Goal: Transaction & Acquisition: Purchase product/service

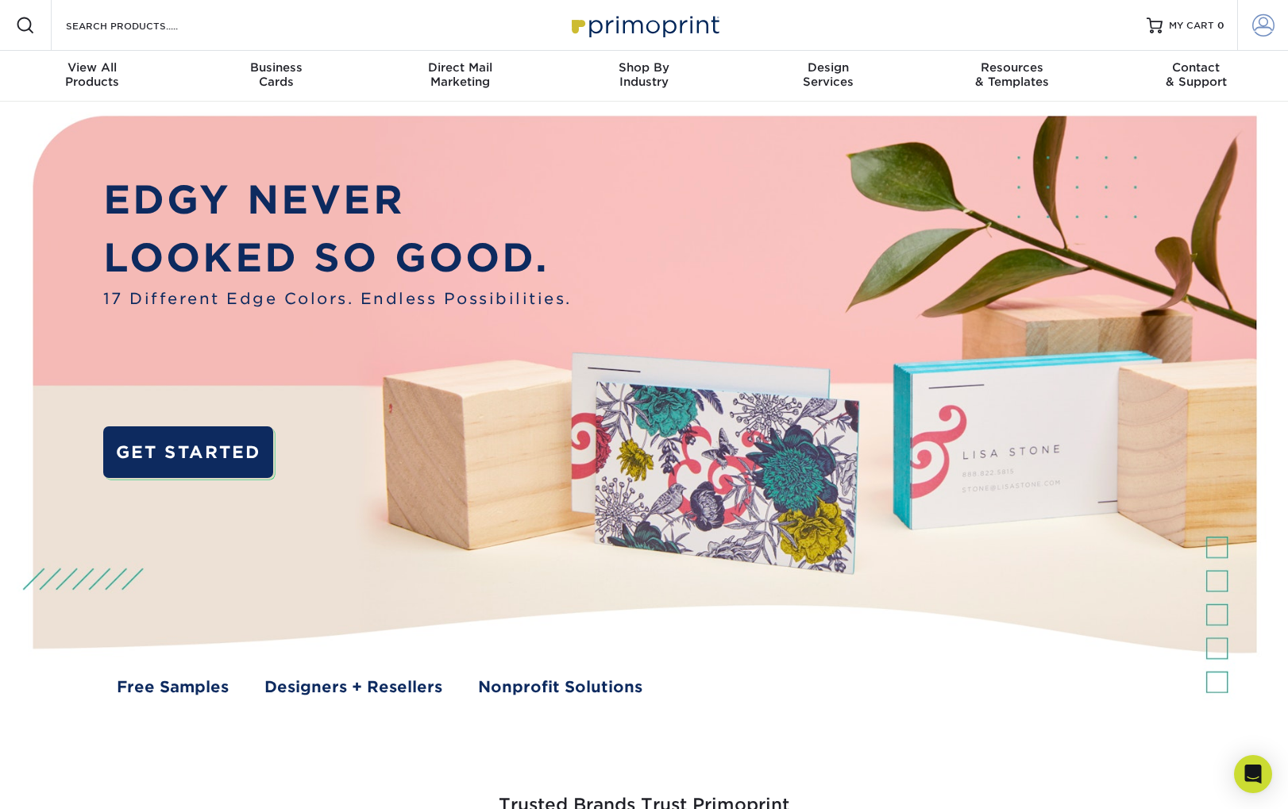
click at [1261, 31] on span at bounding box center [1263, 25] width 22 height 22
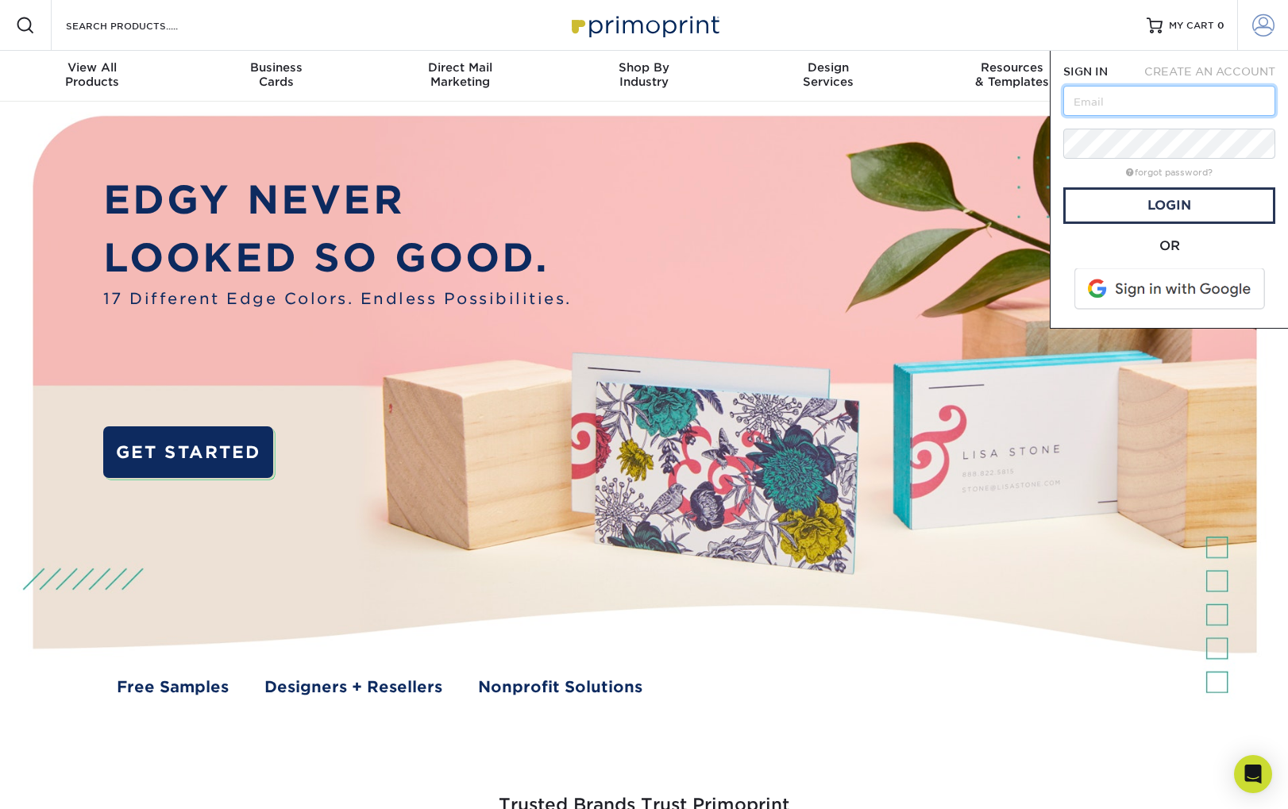
type input "[EMAIL_ADDRESS][DOMAIN_NAME]"
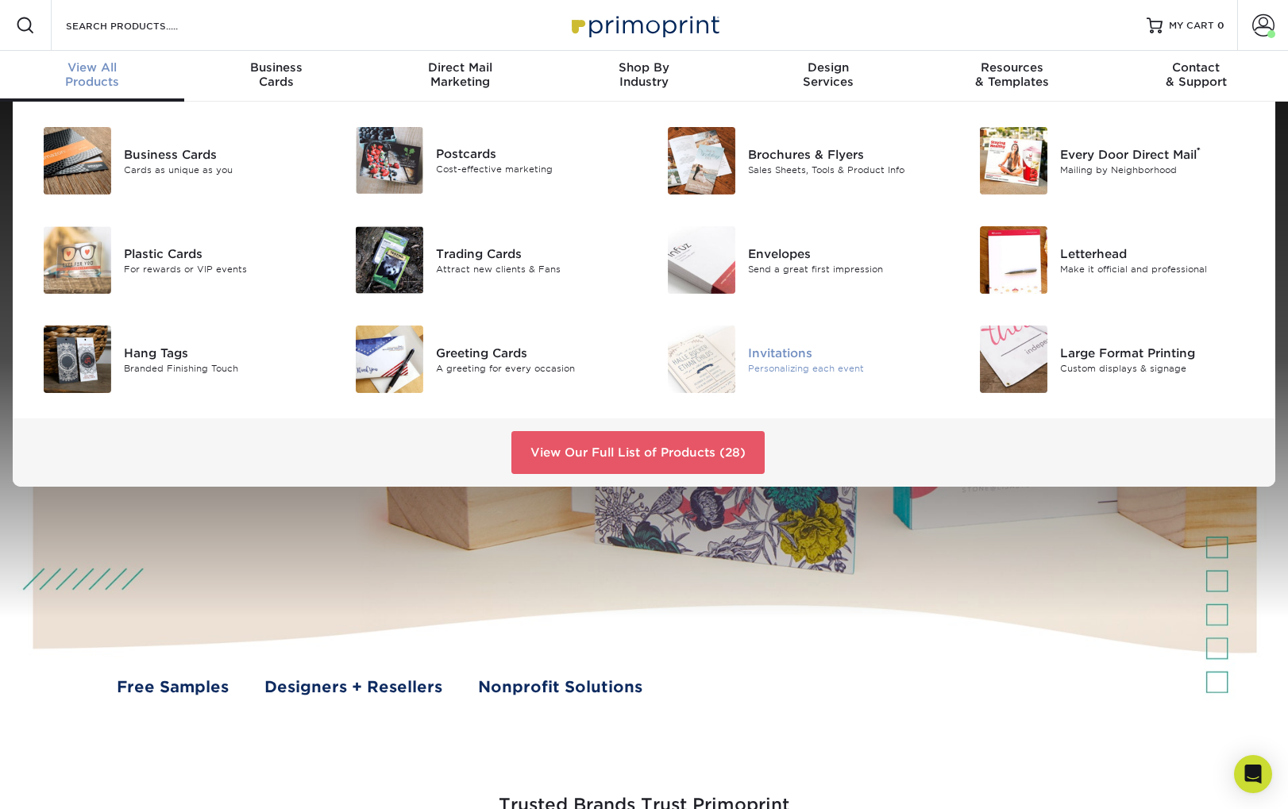
click at [732, 378] on img at bounding box center [701, 359] width 67 height 67
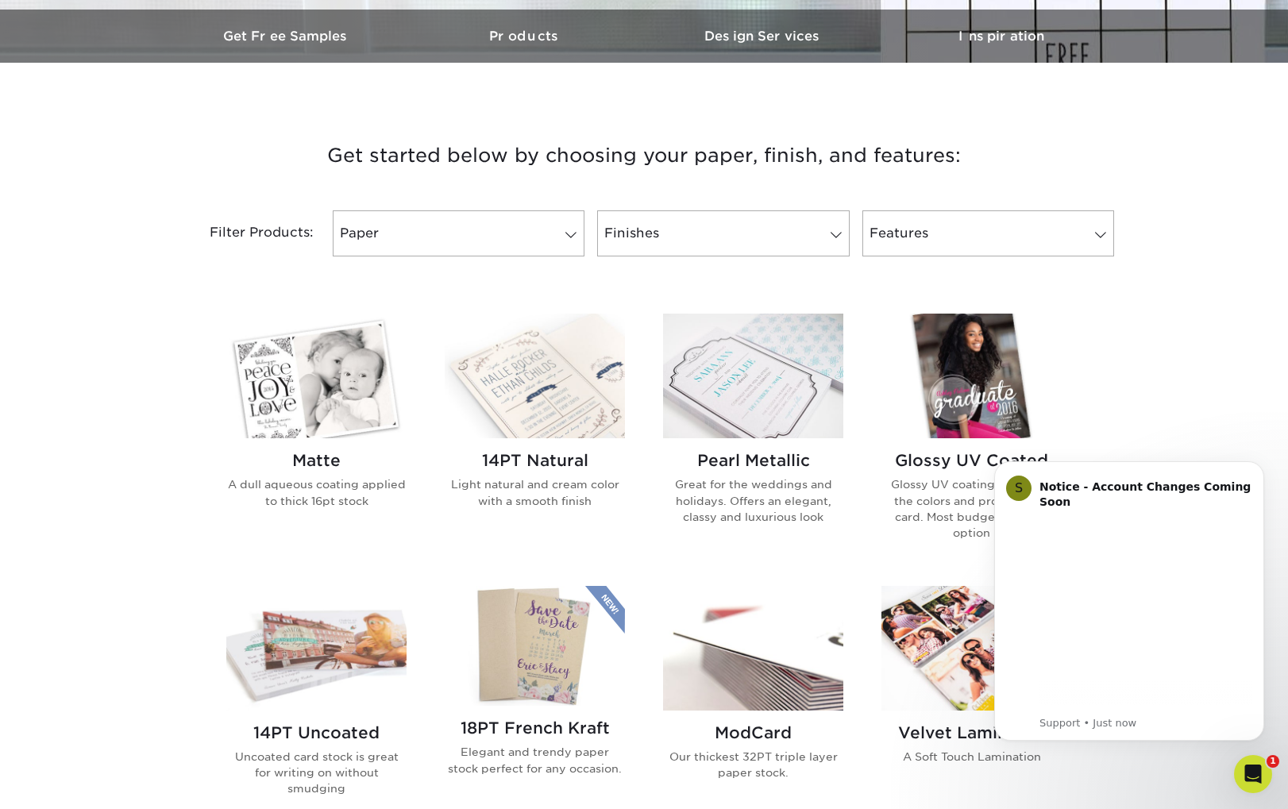
scroll to position [490, 0]
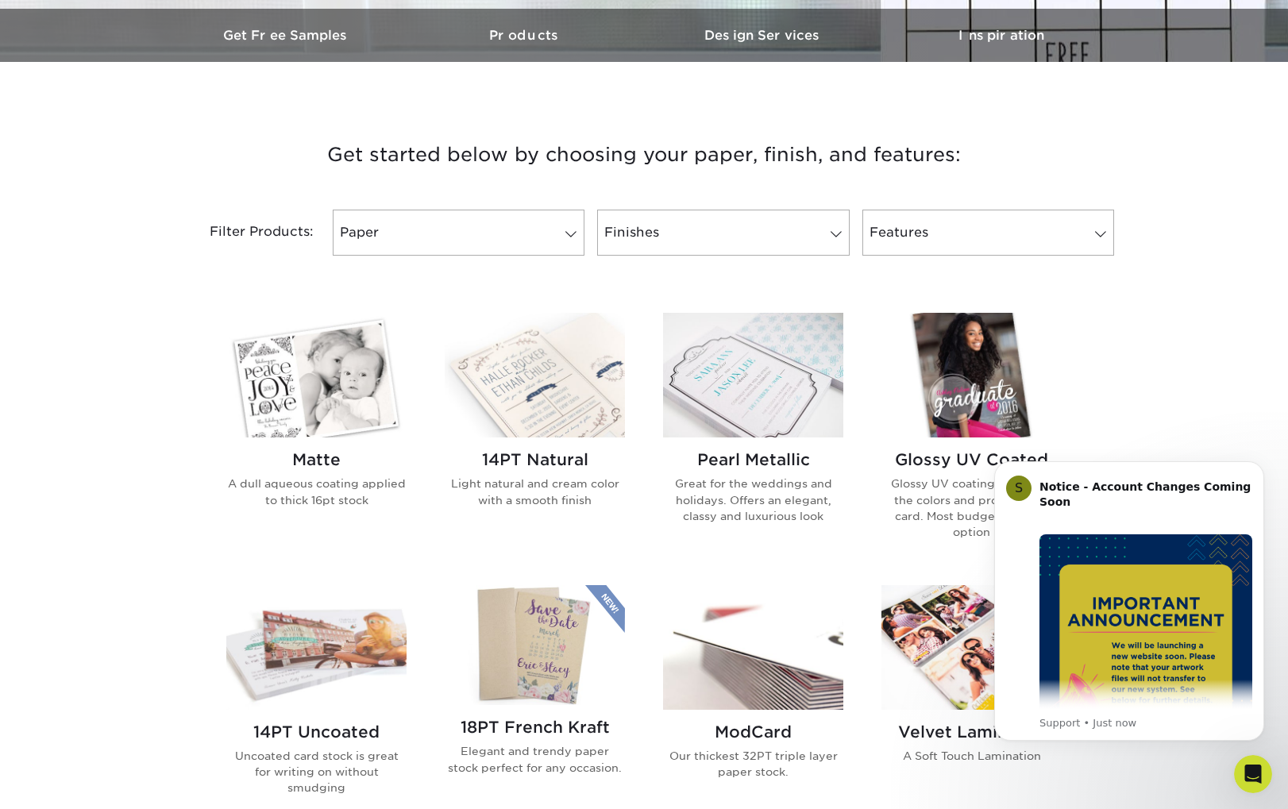
click at [336, 403] on img at bounding box center [316, 375] width 180 height 125
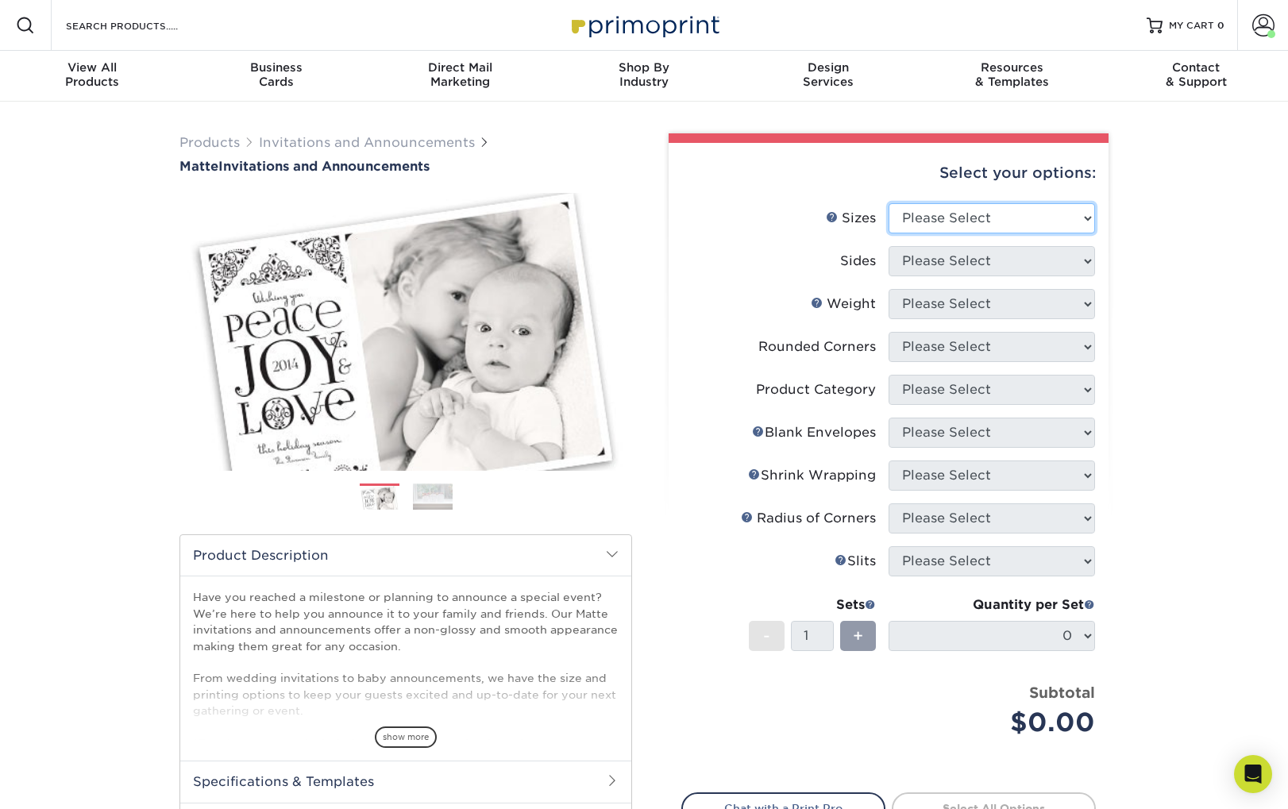
select select "5.00x7.00"
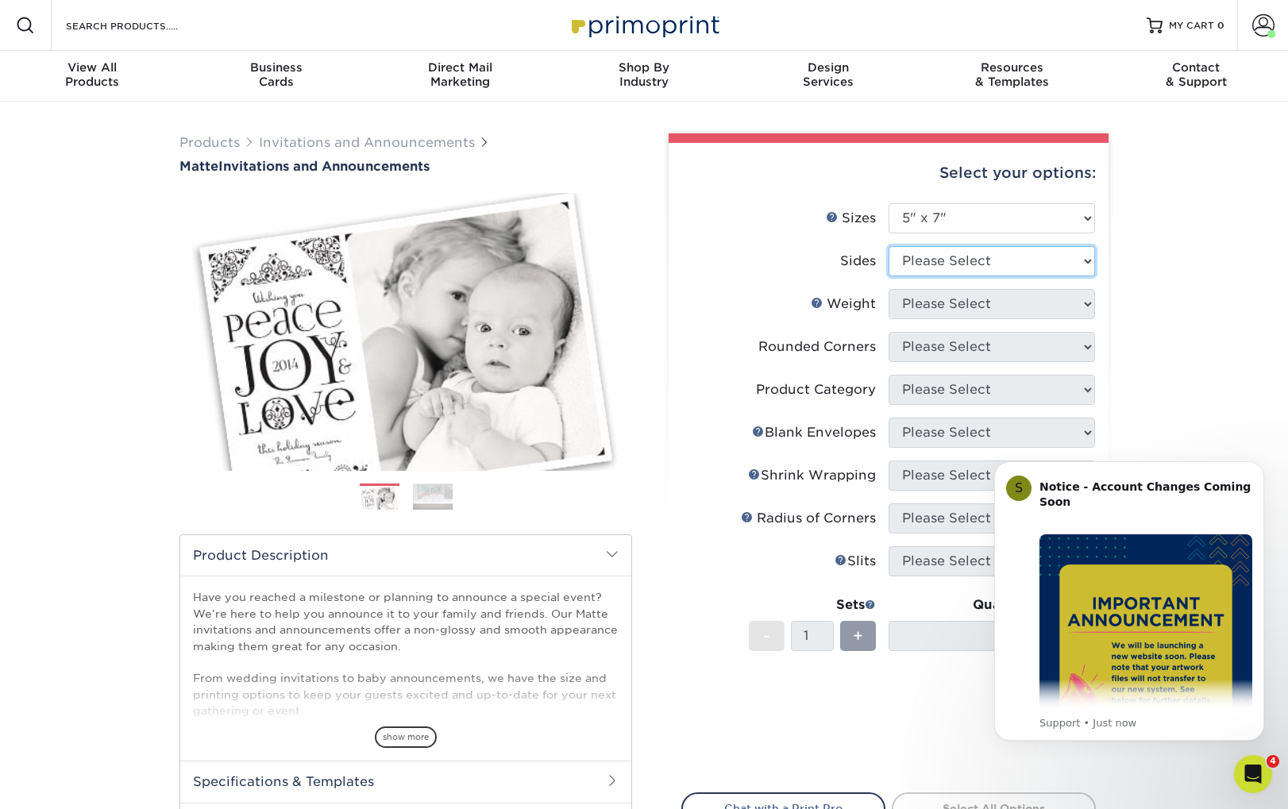
select select "13abbda7-1d64-4f25-8bb2-c179b224825d"
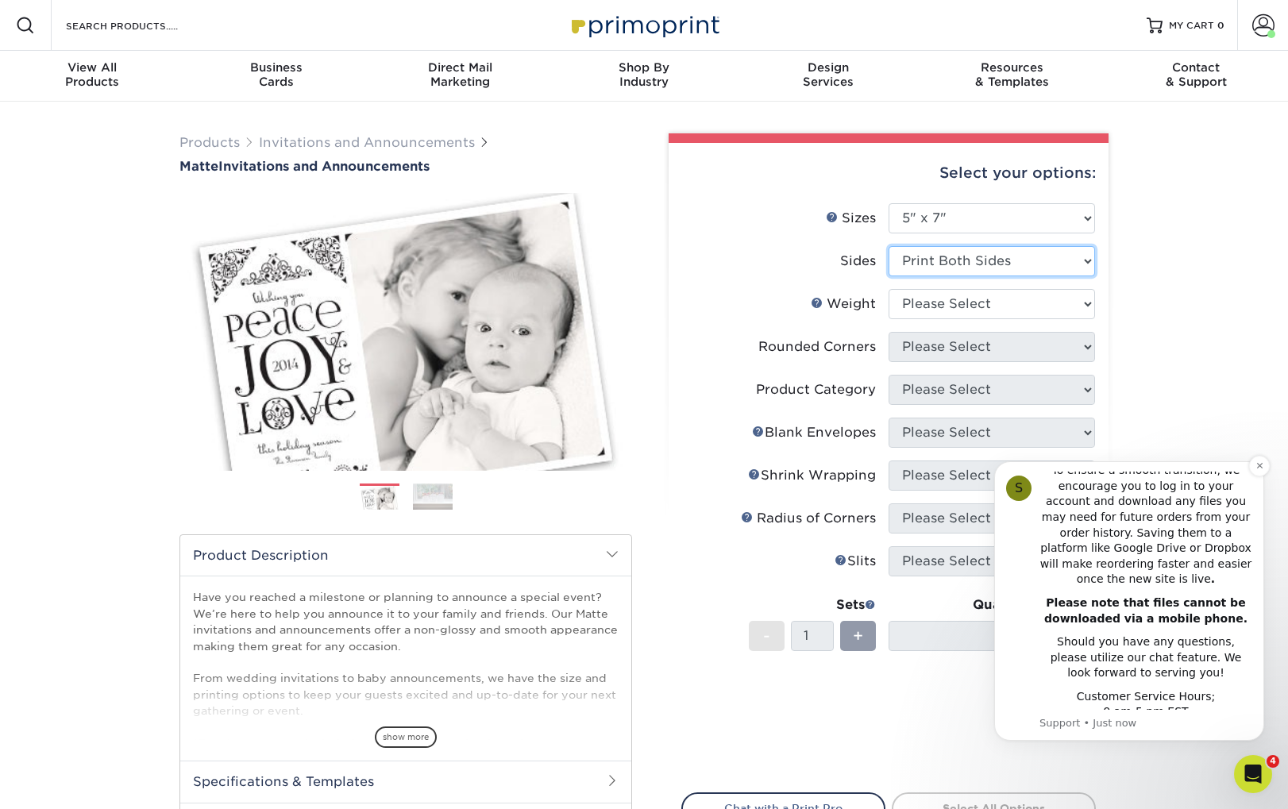
scroll to position [392, 0]
select select "16PT"
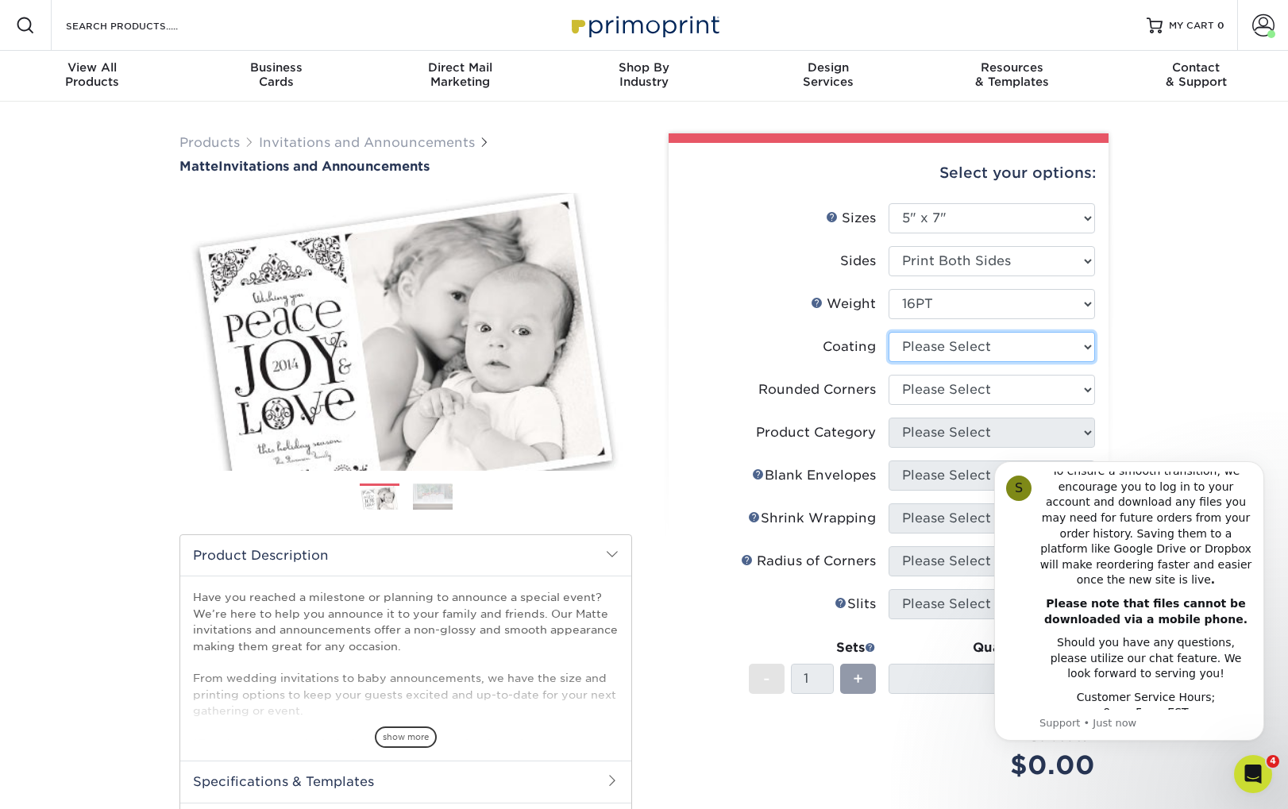
select select "121bb7b5-3b4d-429f-bd8d-bbf80e953313"
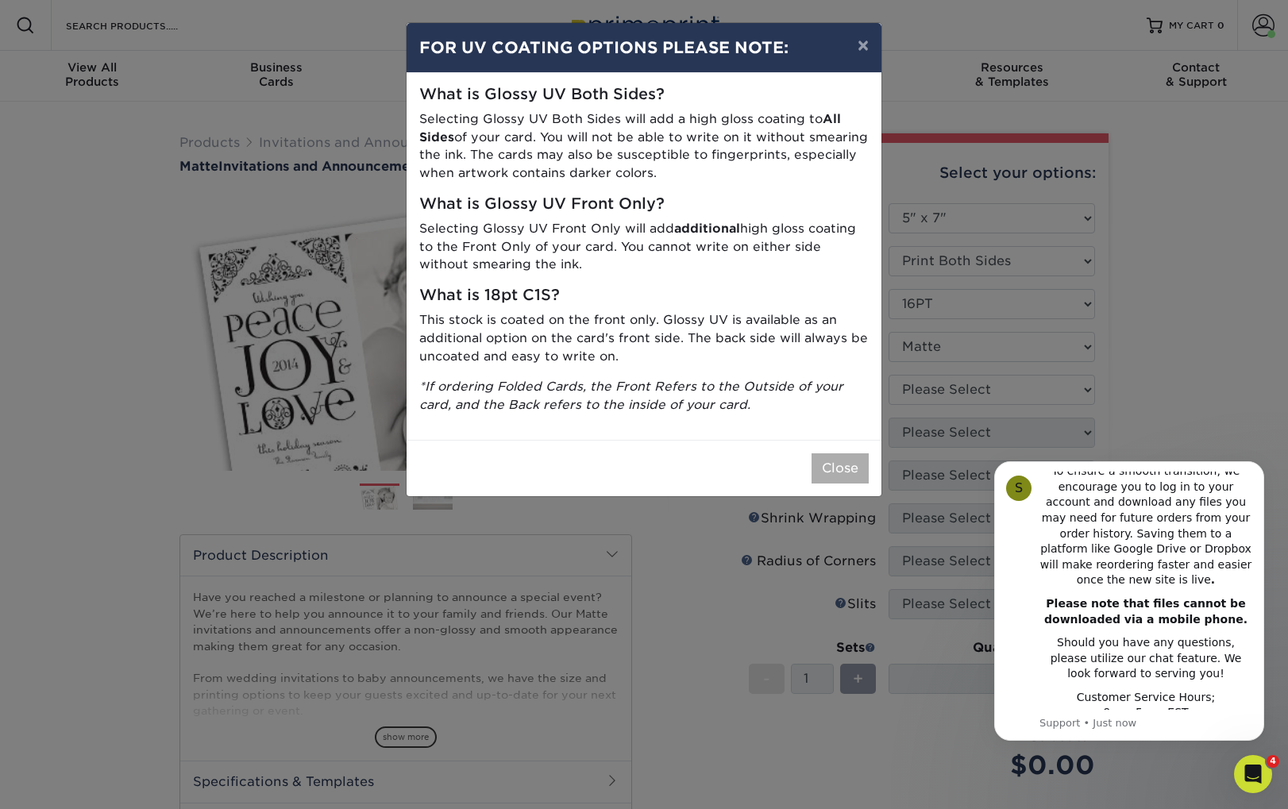
click at [837, 462] on button "Close" at bounding box center [839, 468] width 57 height 30
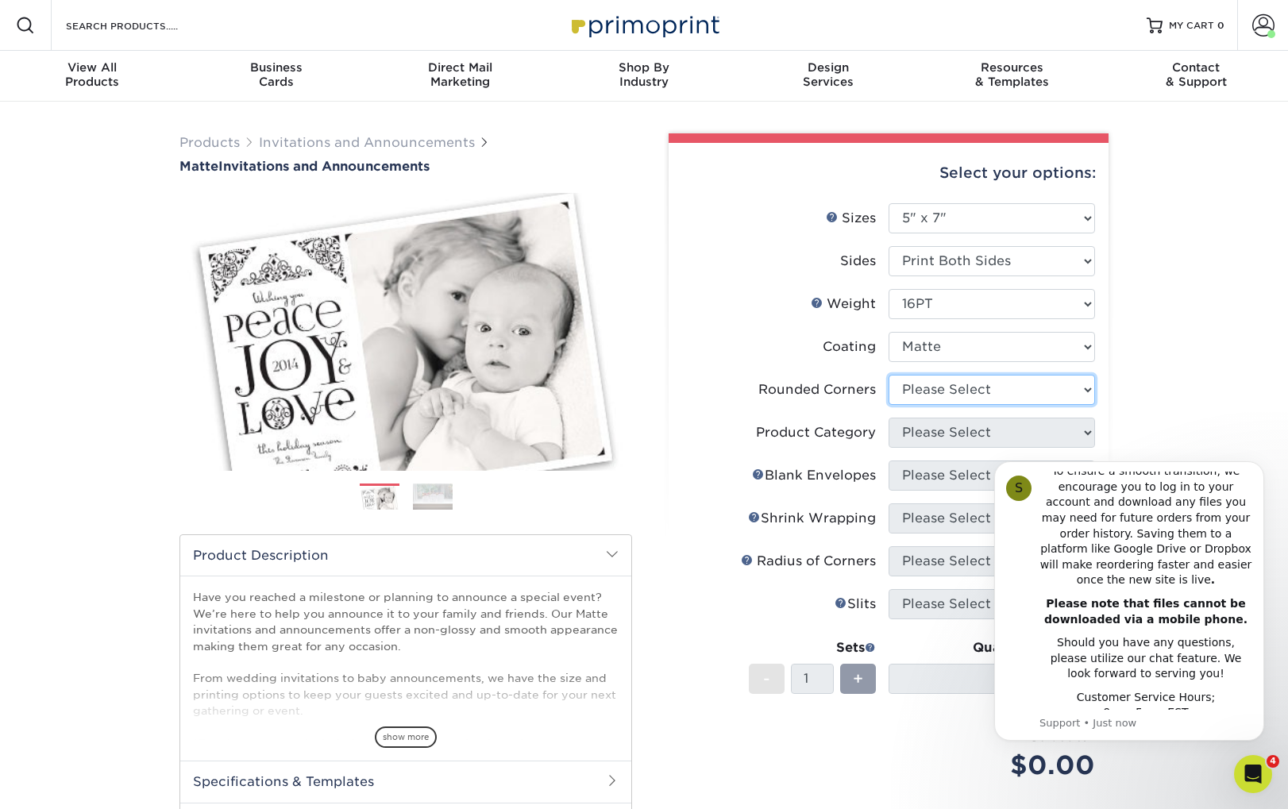
select select "0"
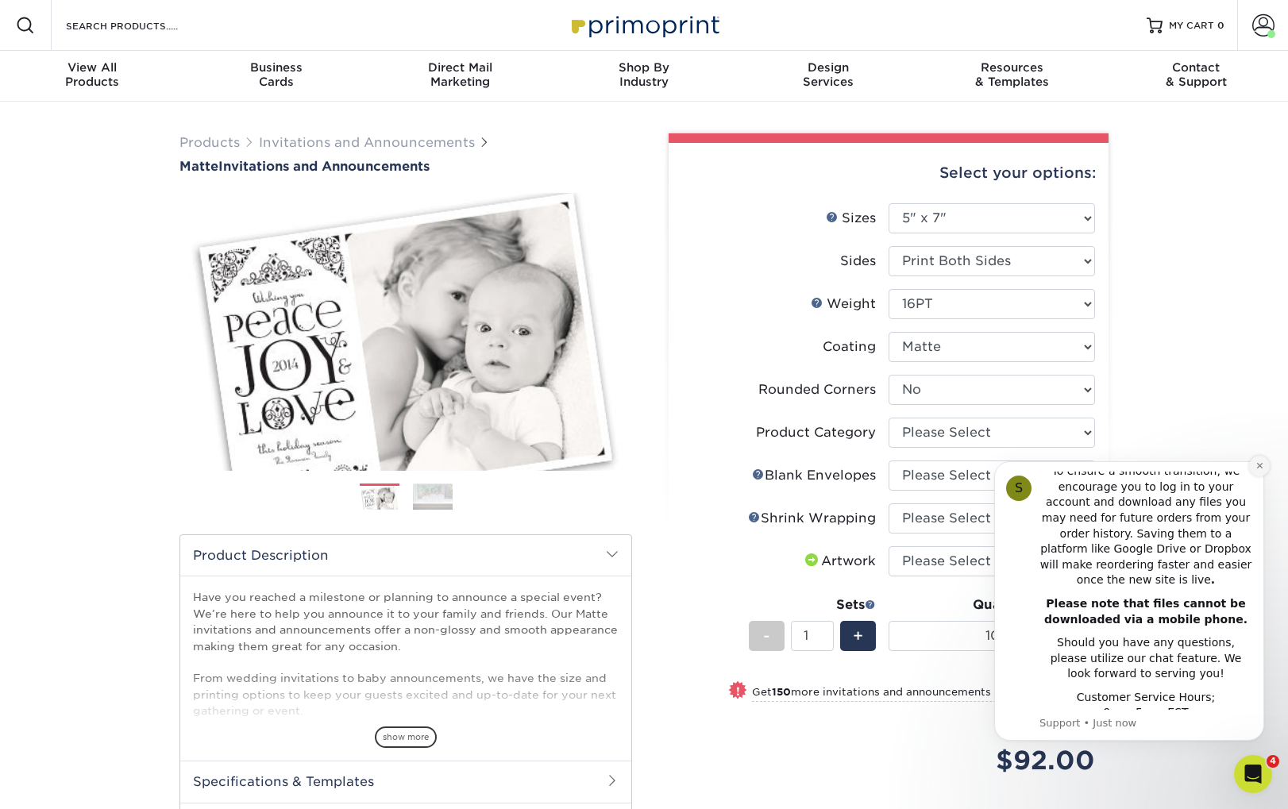
click at [1263, 465] on icon "Dismiss notification" at bounding box center [1259, 465] width 9 height 9
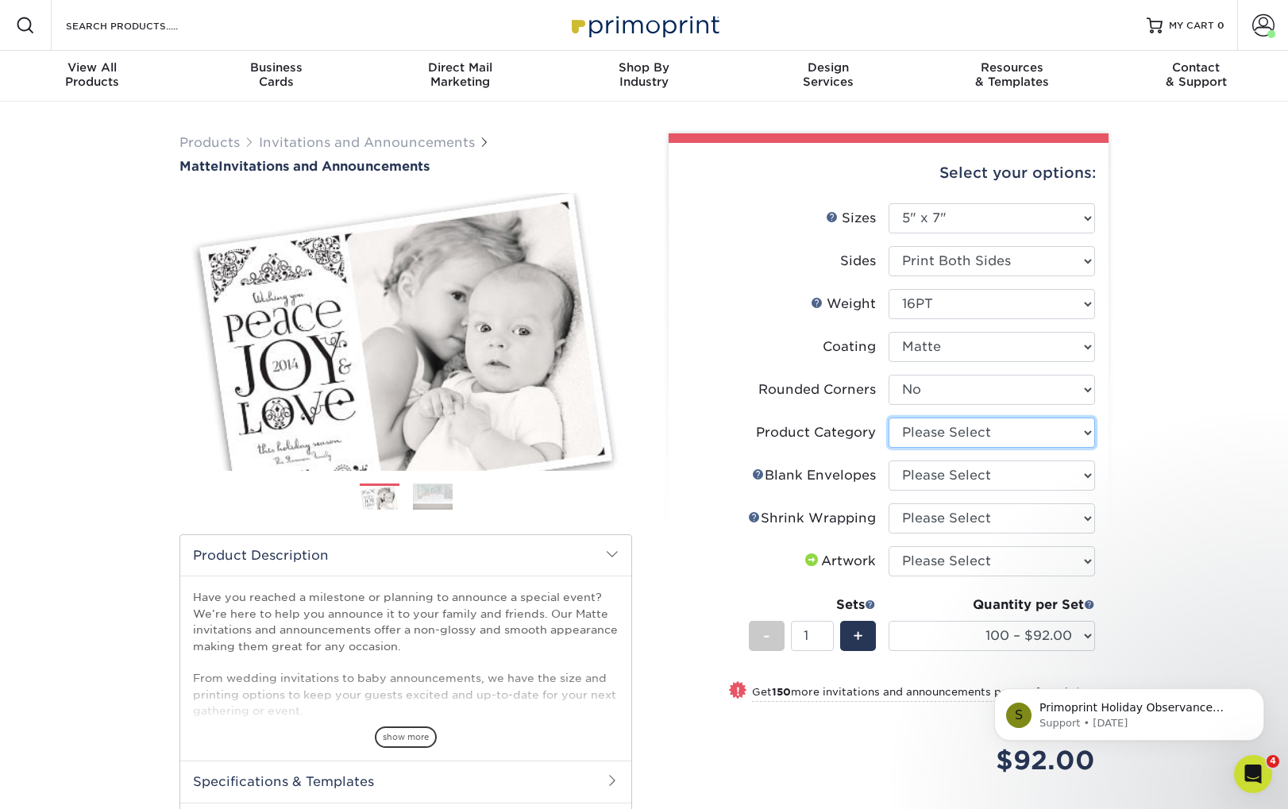
select select "afc43903-b91d-4869-9f05-9fa1eb7dcbea"
select select "fbee4f87-2c82-4564-9369-8ec6b2bafa72"
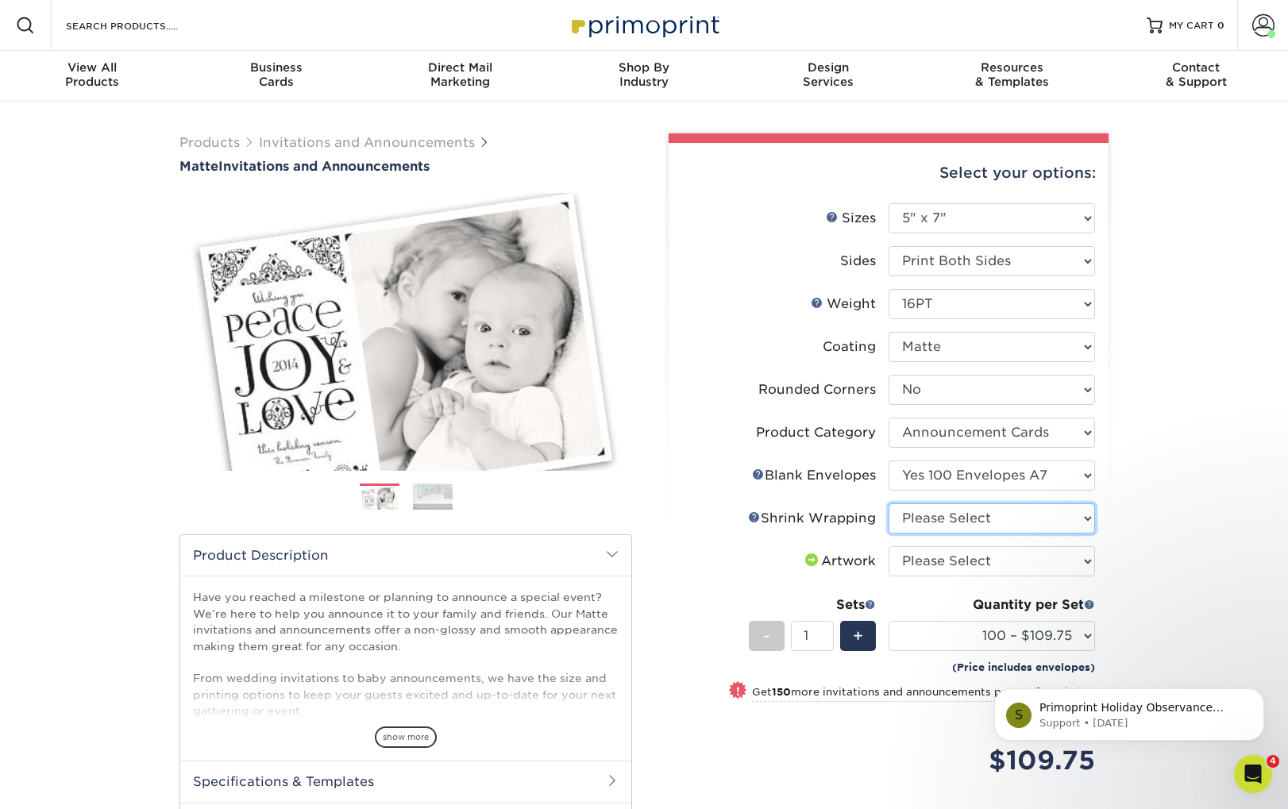
select select "c8749376-e7da-41d0-b3dc-647faf84d907"
select select "upload"
click at [1258, 29] on span at bounding box center [1263, 25] width 22 height 22
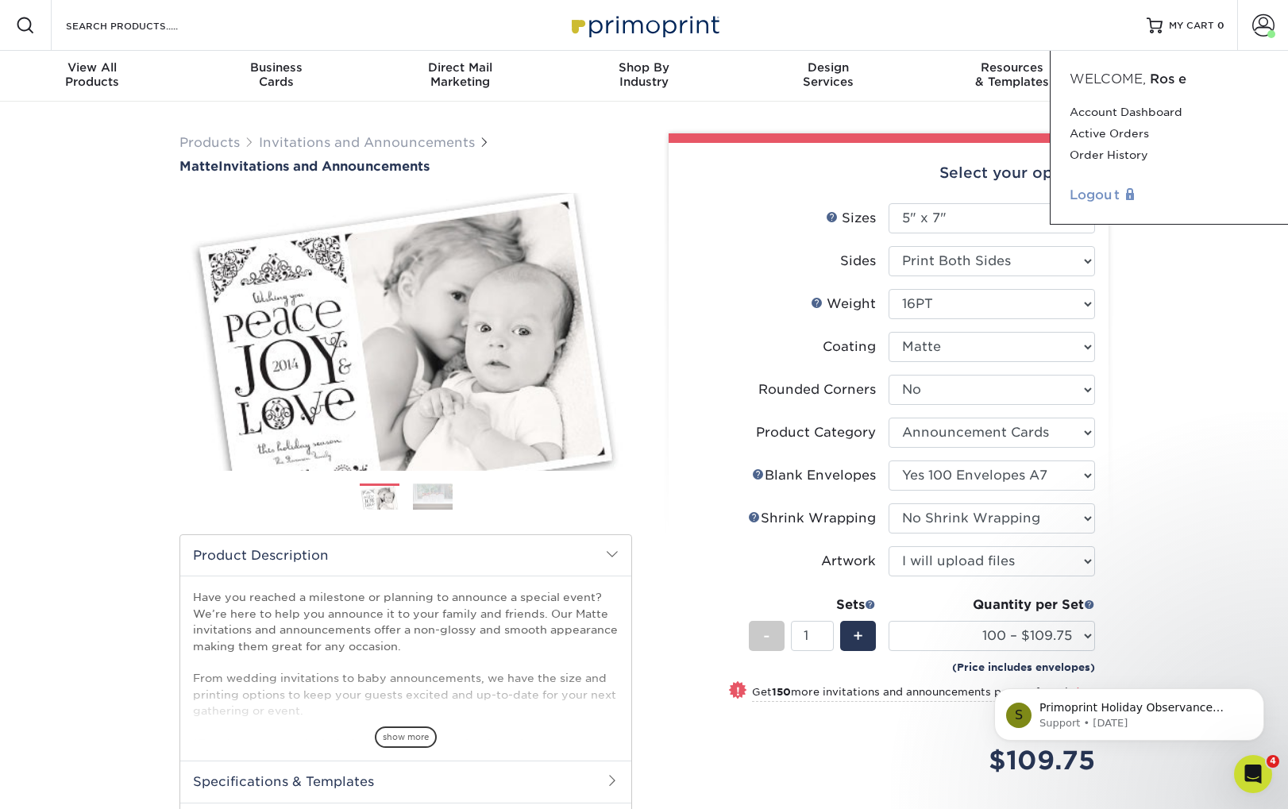
click at [1108, 198] on link "Logout" at bounding box center [1168, 195] width 199 height 19
